Goal: Find specific page/section: Find specific page/section

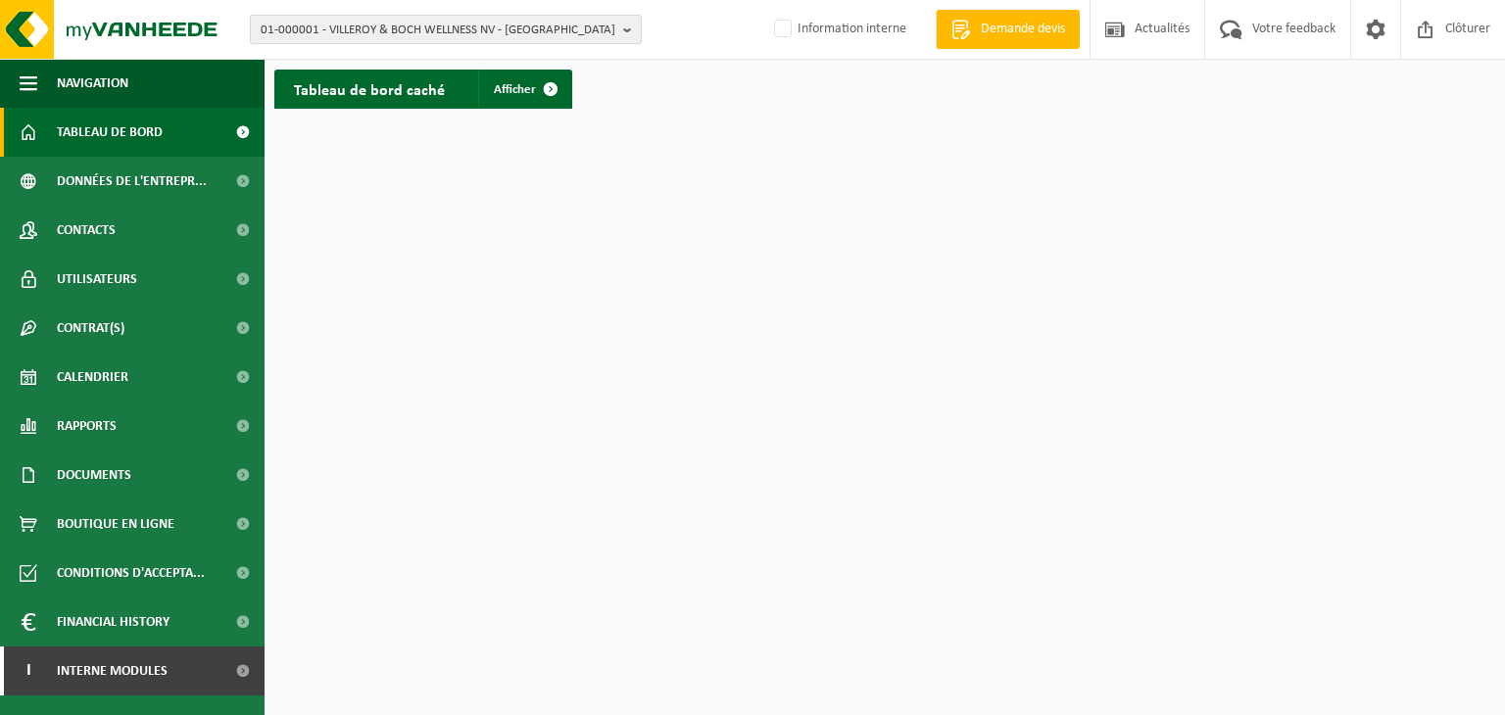
click at [314, 24] on span "01-000001 - VILLEROY & BOCH WELLNESS NV - [GEOGRAPHIC_DATA]" at bounding box center [438, 30] width 355 height 29
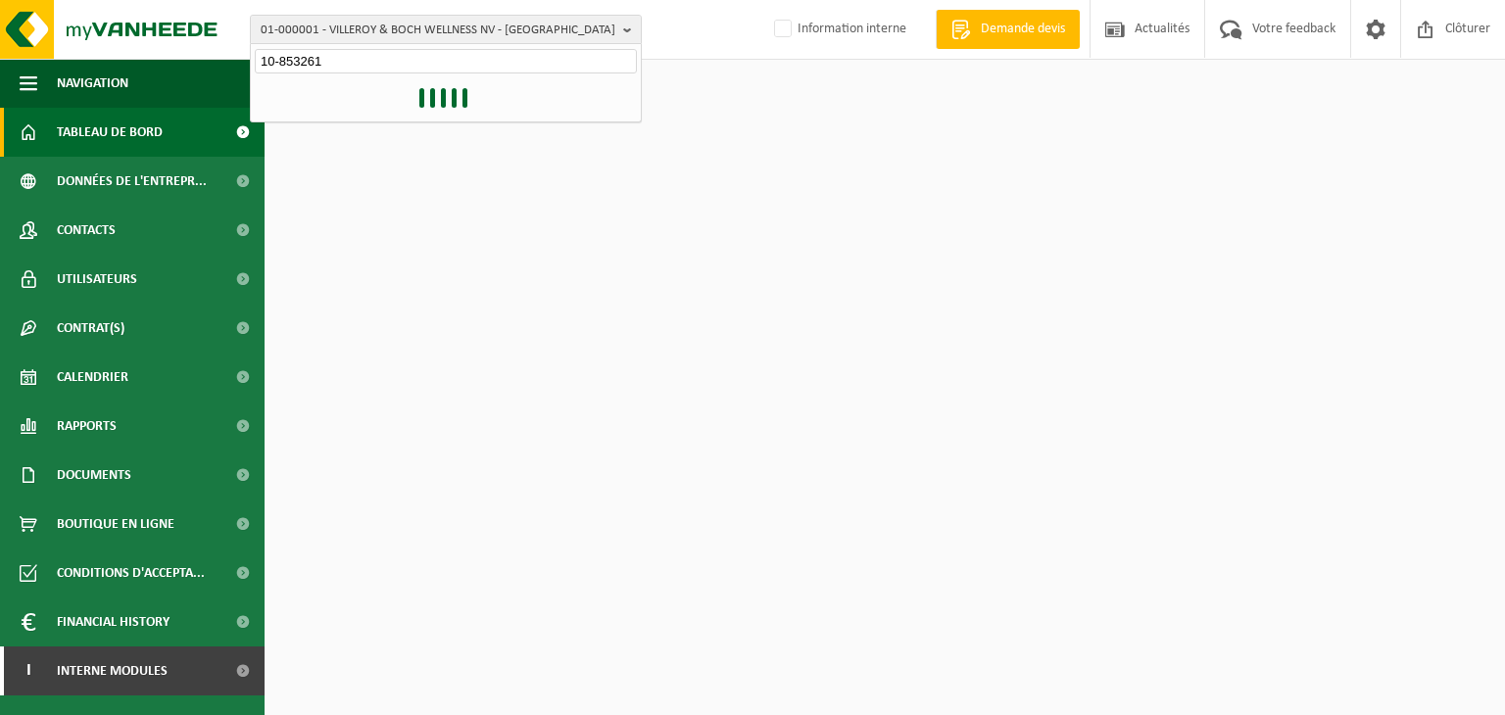
type input "10-853261"
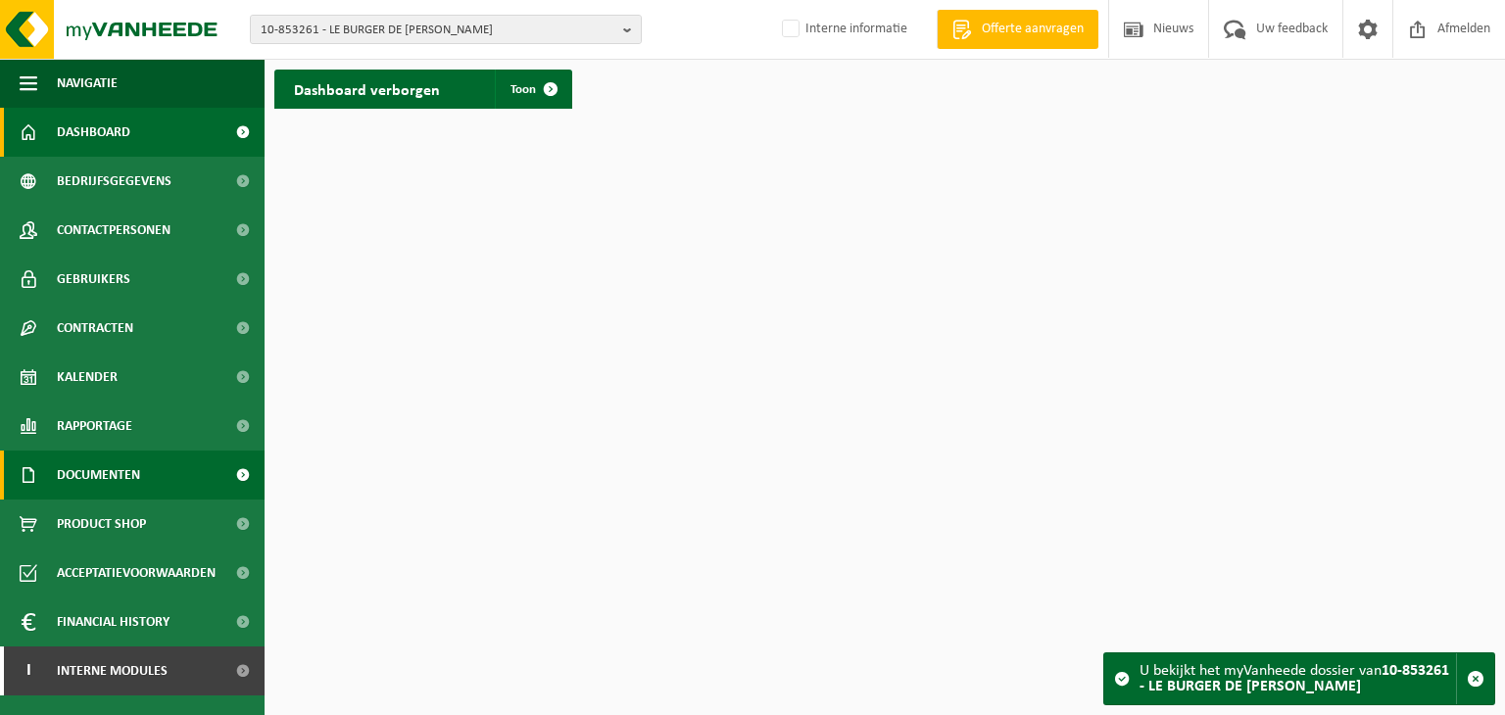
click at [119, 471] on span "Documenten" at bounding box center [98, 475] width 83 height 49
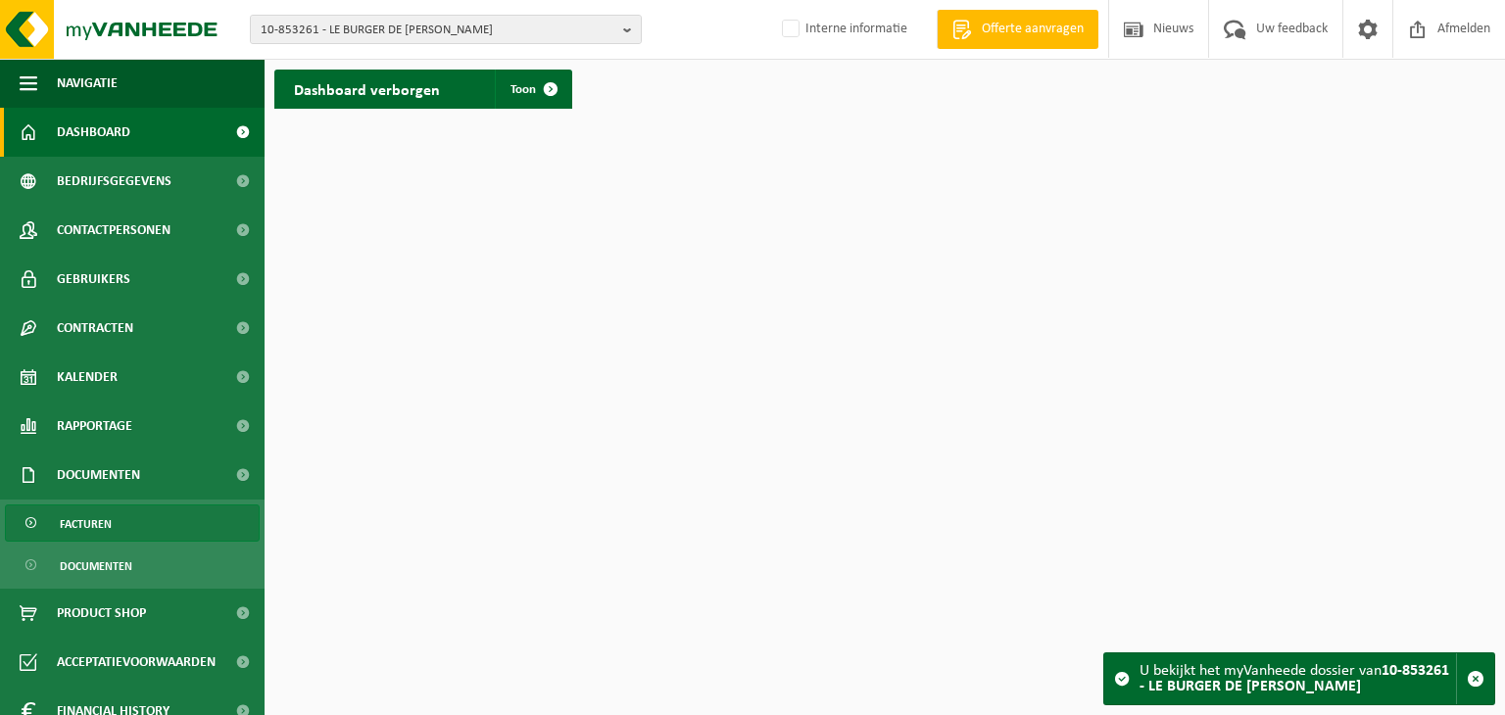
click at [123, 523] on link "Facturen" at bounding box center [132, 523] width 255 height 37
